Goal: Contribute content: Contribute content

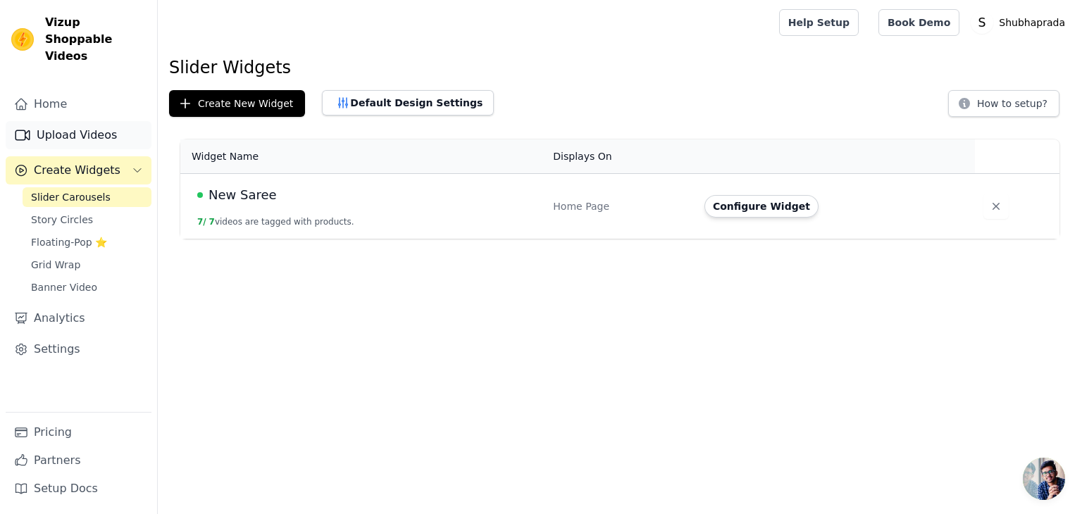
drag, startPoint x: 0, startPoint y: 0, endPoint x: 97, endPoint y: 120, distance: 154.4
click at [97, 121] on link "Upload Videos" at bounding box center [79, 135] width 146 height 28
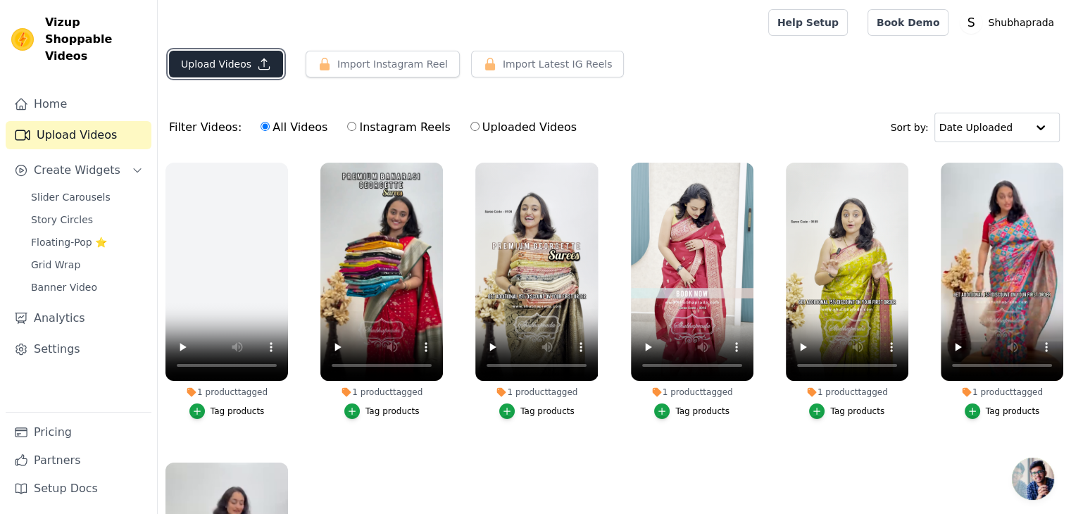
click at [223, 63] on button "Upload Videos" at bounding box center [226, 64] width 114 height 27
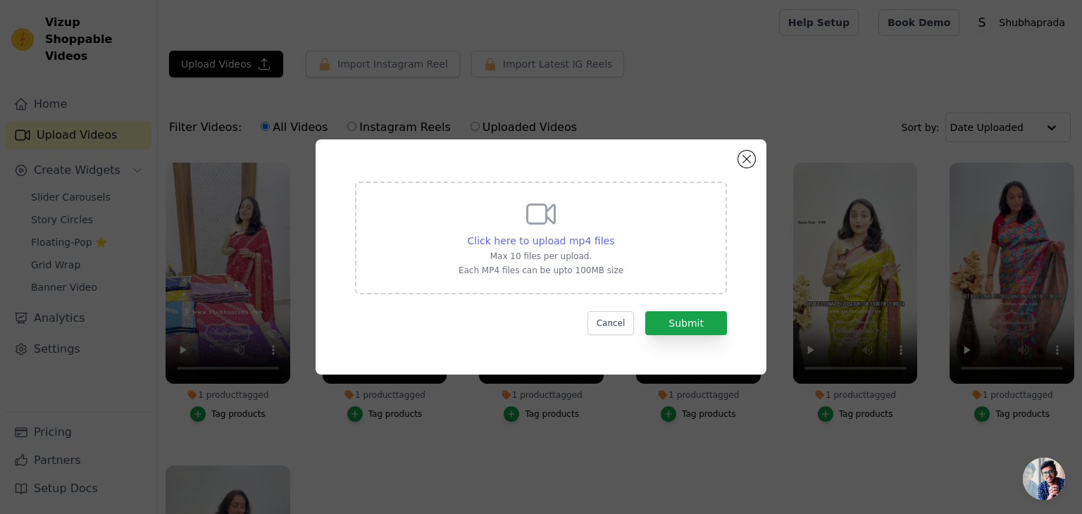
click at [545, 240] on span "Click here to upload mp4 files" at bounding box center [541, 240] width 147 height 11
click at [614, 234] on input "Click here to upload mp4 files Max 10 files per upload. Each MP4 files can be u…" at bounding box center [614, 233] width 1 height 1
type input "C:\fakepath\chiffon 25925.MP4"
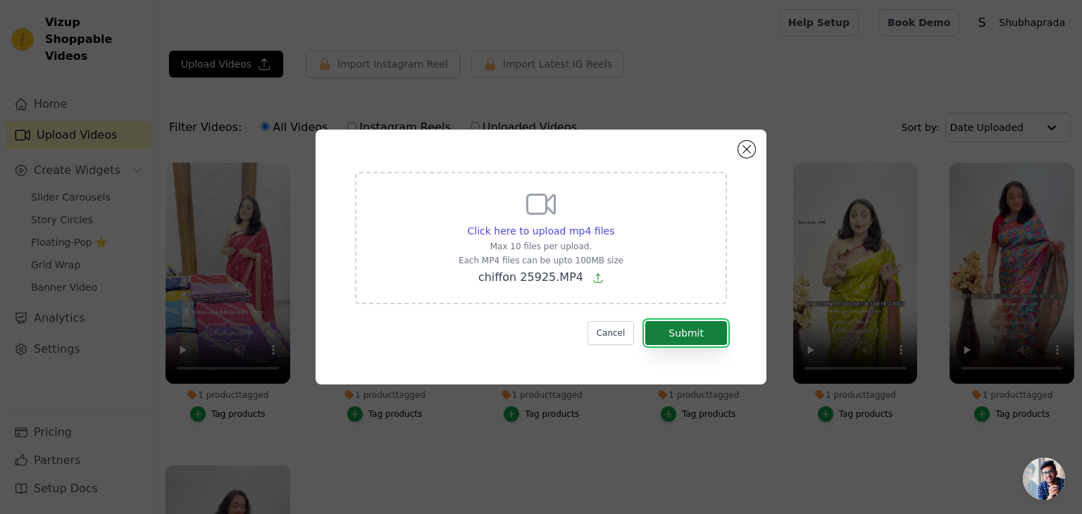
click at [702, 327] on button "Submit" at bounding box center [686, 333] width 82 height 24
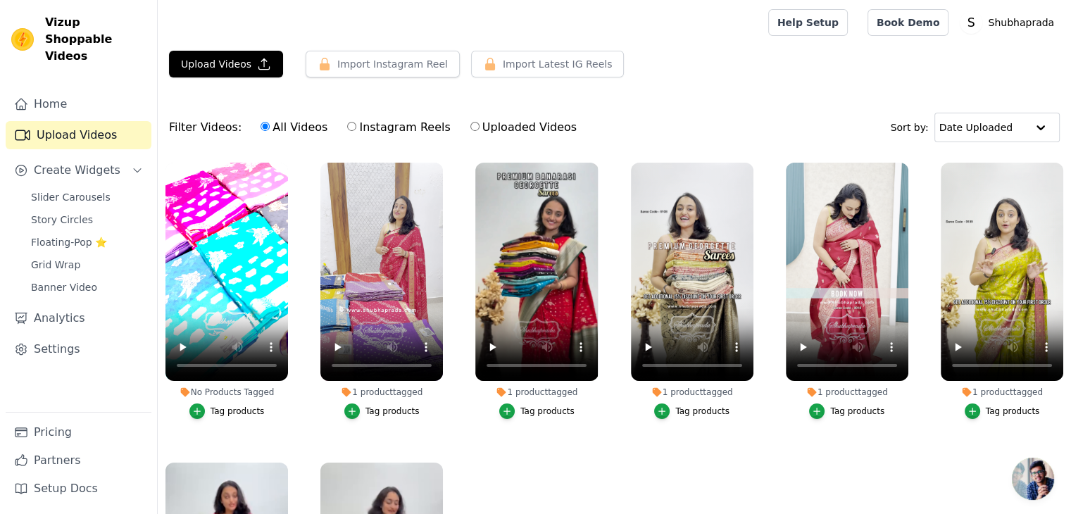
click at [230, 406] on div "Tag products" at bounding box center [238, 411] width 54 height 11
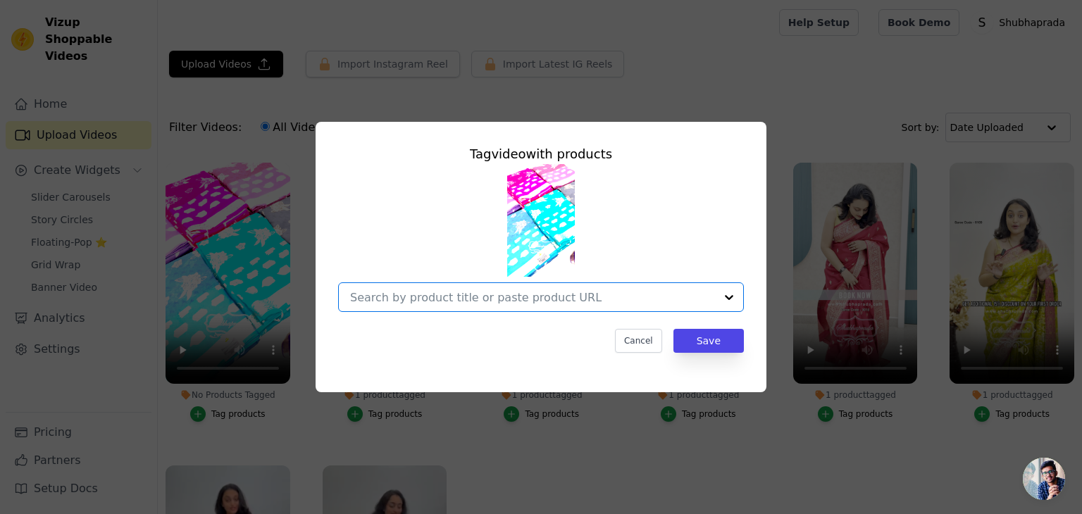
click at [428, 296] on input "No Products Tagged Tag video with products Option undefined, selected. Select i…" at bounding box center [532, 297] width 365 height 13
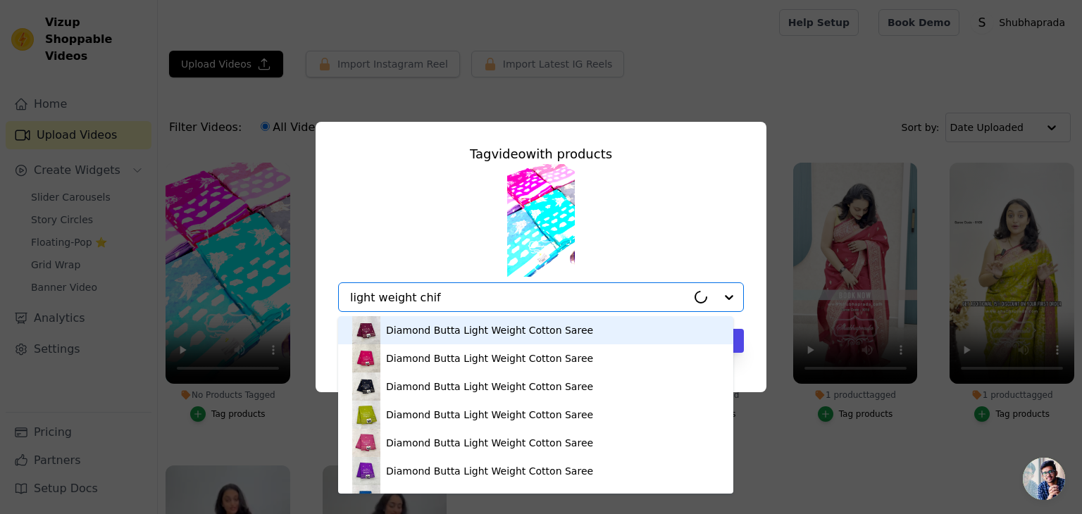
type input "light weight chiff"
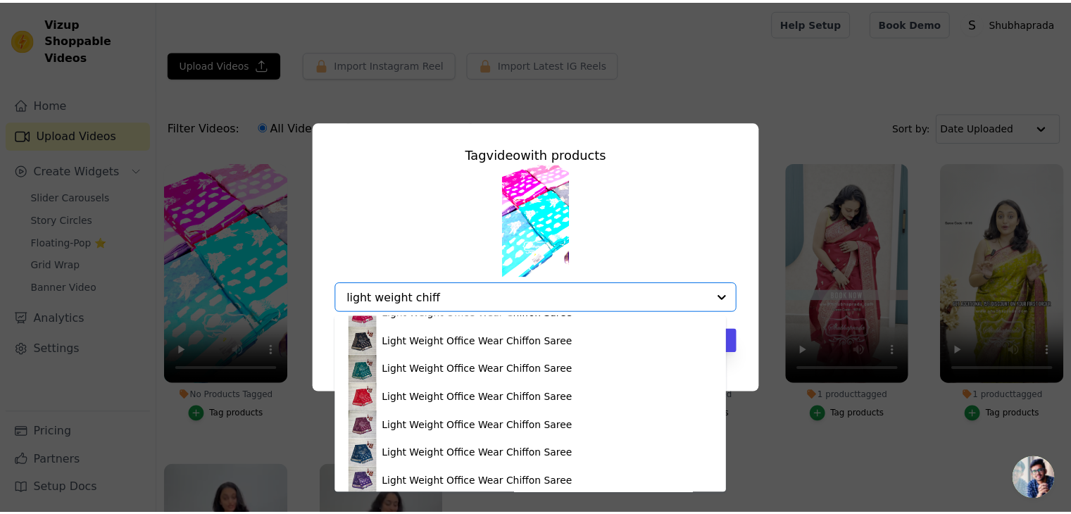
scroll to position [273, 0]
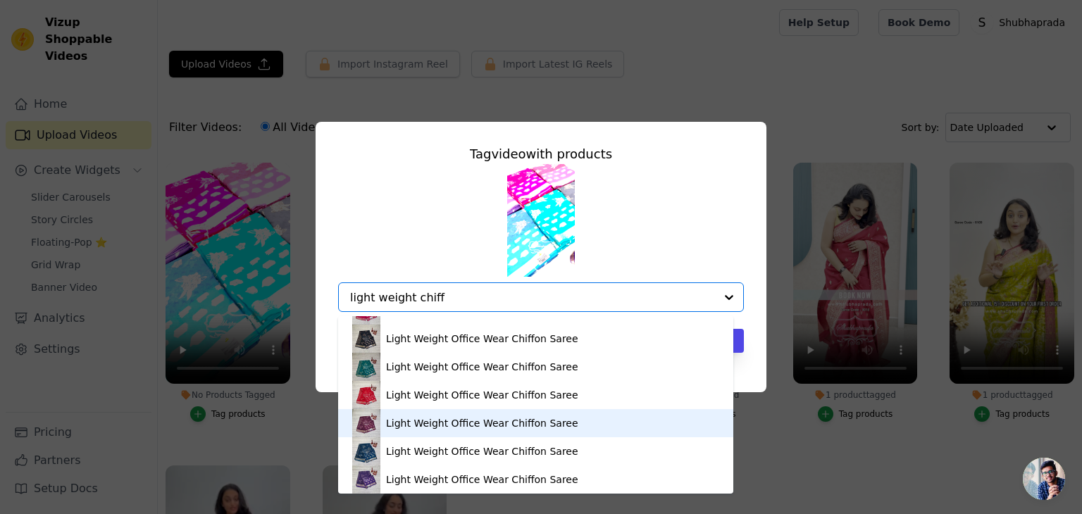
click at [442, 430] on div "Light Weight Office Wear Chiffon Saree" at bounding box center [535, 423] width 367 height 28
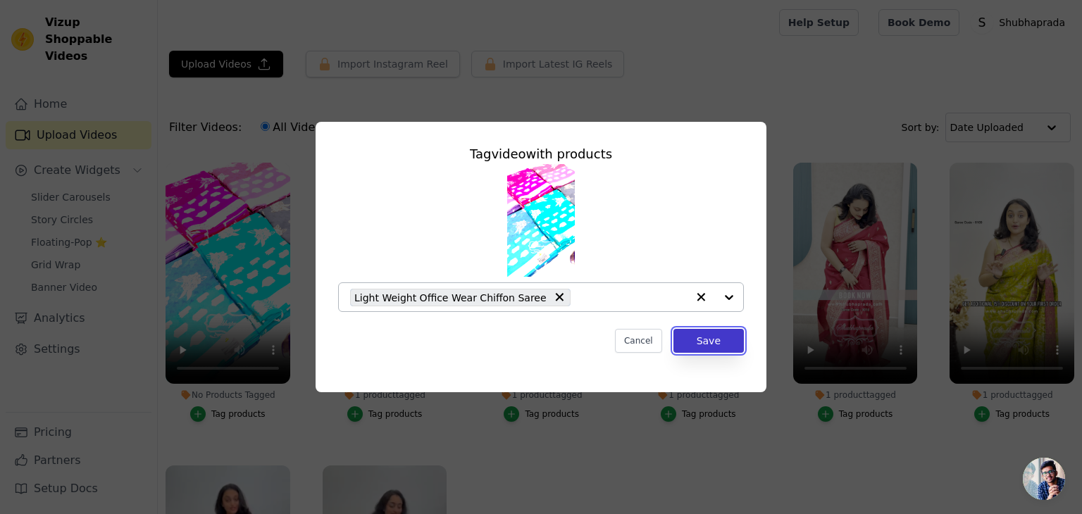
click at [707, 341] on button "Save" at bounding box center [708, 341] width 70 height 24
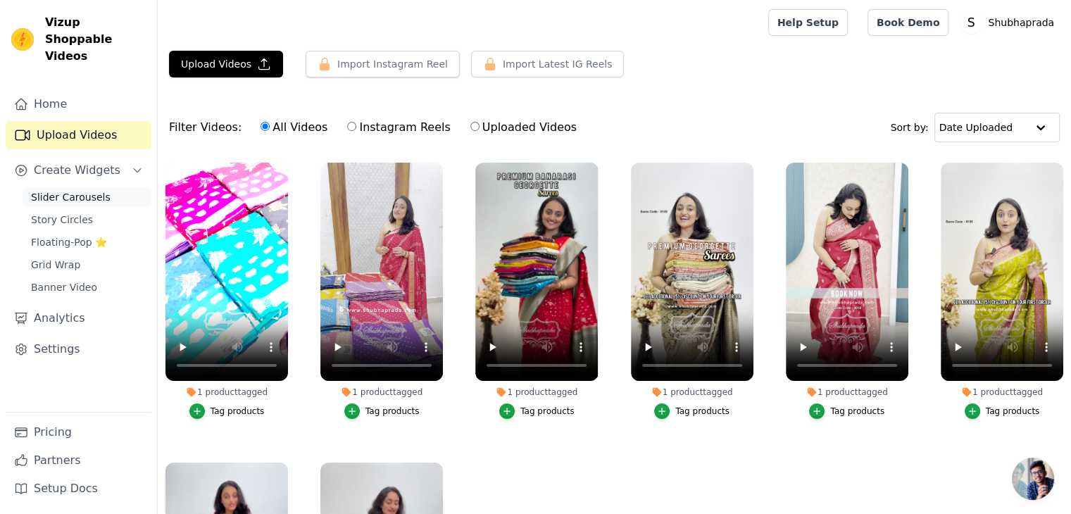
click at [76, 190] on span "Slider Carousels" at bounding box center [71, 197] width 80 height 14
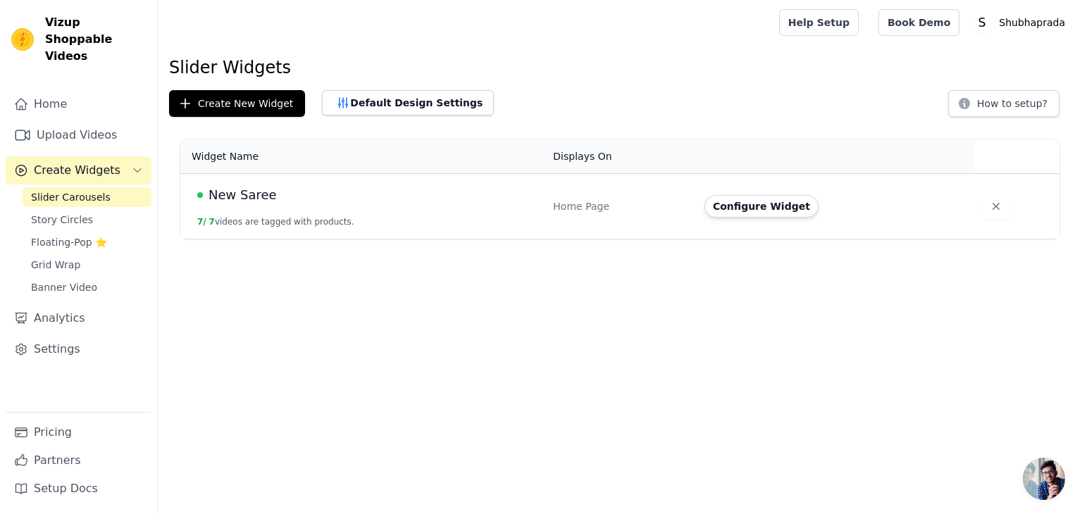
click at [236, 203] on span "New Saree" at bounding box center [243, 195] width 68 height 20
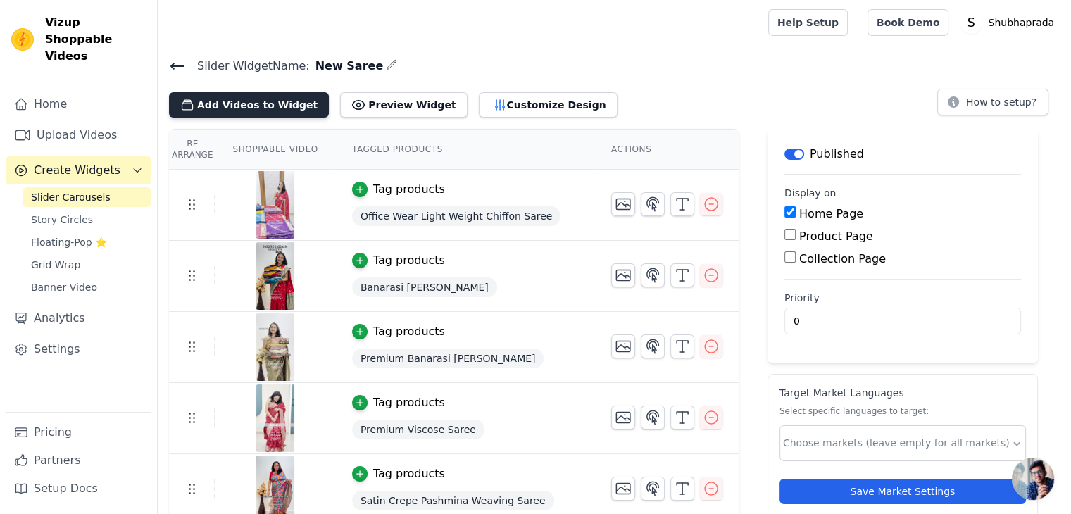
click at [262, 97] on button "Add Videos to Widget" at bounding box center [249, 104] width 160 height 25
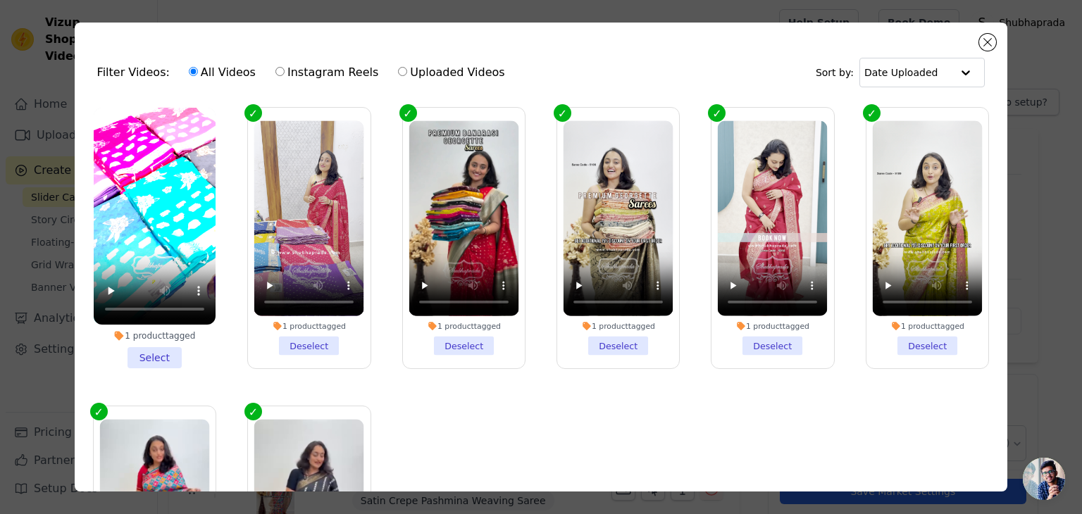
click at [158, 343] on li "1 product tagged Select" at bounding box center [155, 238] width 122 height 261
click at [0, 0] on input "1 product tagged Select" at bounding box center [0, 0] width 0 height 0
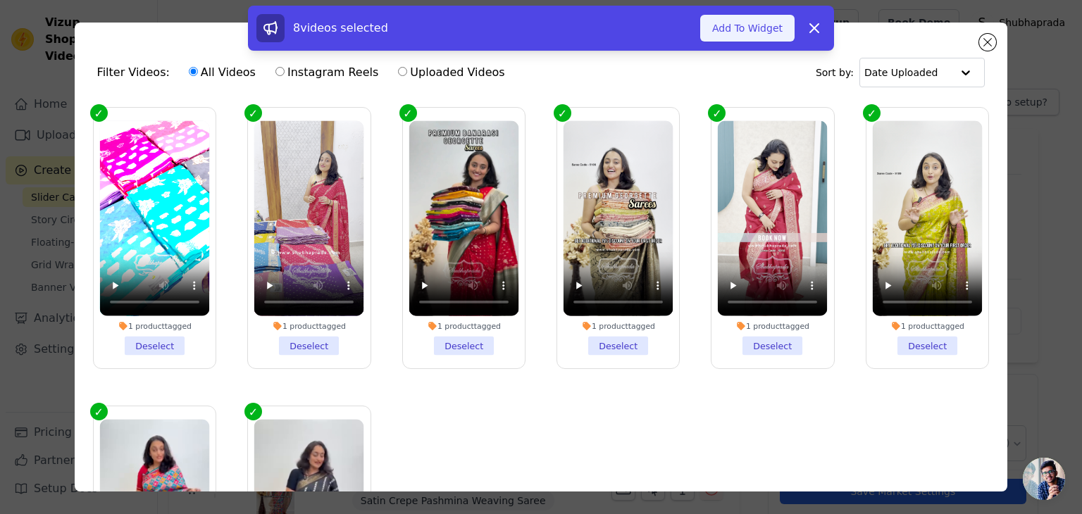
click at [743, 30] on button "Add To Widget" at bounding box center [747, 28] width 94 height 27
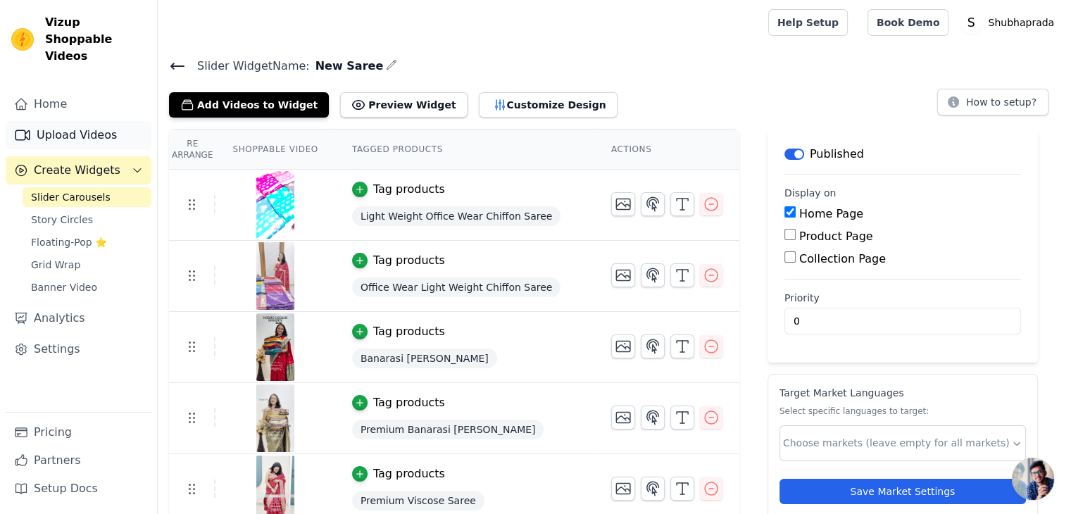
click at [76, 121] on link "Upload Videos" at bounding box center [79, 135] width 146 height 28
